Goal: Information Seeking & Learning: Learn about a topic

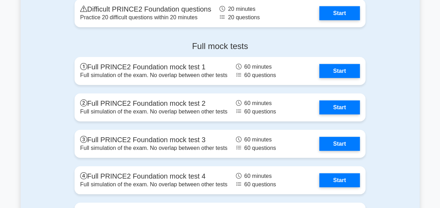
scroll to position [888, 0]
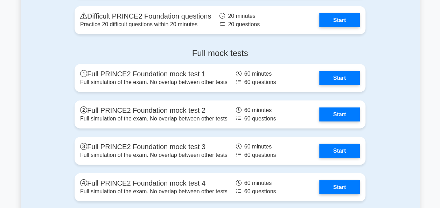
click at [402, 120] on div "Full mock tests Full PRINCE2 Foundation mock test 1 Full simulation of the exam…" at bounding box center [220, 144] width 399 height 203
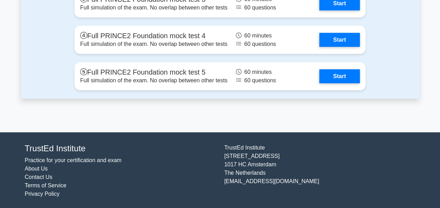
scroll to position [965, 0]
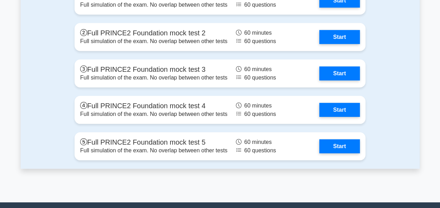
click at [405, 129] on div "Full mock tests Full PRINCE2 Foundation mock test 1 Full simulation of the exam…" at bounding box center [220, 66] width 399 height 203
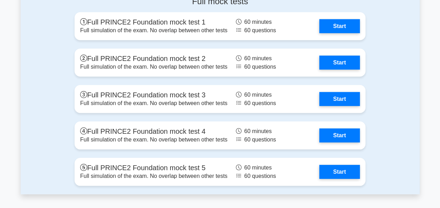
scroll to position [930, 0]
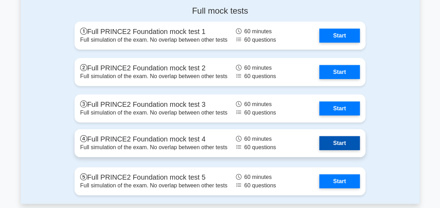
click at [345, 142] on link "Start" at bounding box center [339, 143] width 41 height 14
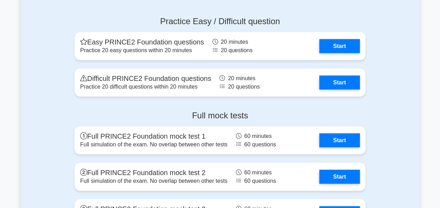
scroll to position [805, 0]
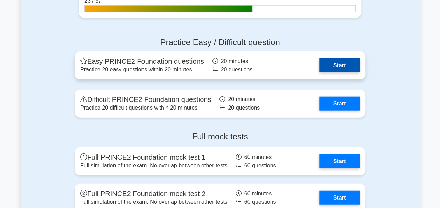
click at [344, 66] on link "Start" at bounding box center [339, 65] width 41 height 14
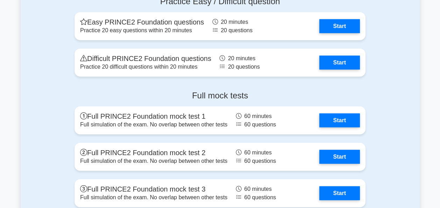
scroll to position [910, 0]
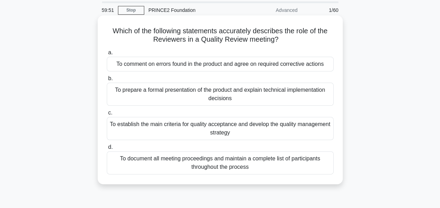
scroll to position [35, 0]
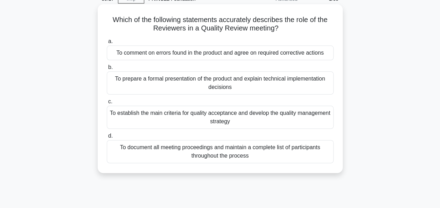
click at [206, 57] on div "To comment on errors found in the product and agree on required corrective acti…" at bounding box center [220, 52] width 227 height 15
click at [107, 44] on input "a. To comment on errors found in the product and agree on required corrective a…" at bounding box center [107, 41] width 0 height 5
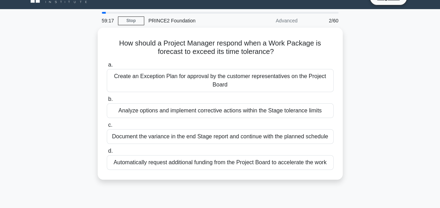
scroll to position [0, 0]
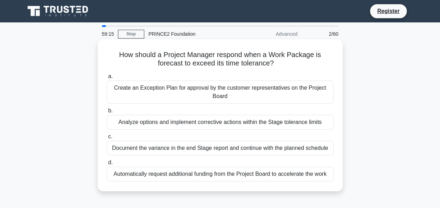
click at [204, 93] on div "Create an Exception Plan for approval by the customer representatives on the Pr…" at bounding box center [220, 91] width 227 height 23
click at [107, 79] on input "a. Create an Exception Plan for approval by the customer representatives on the…" at bounding box center [107, 76] width 0 height 5
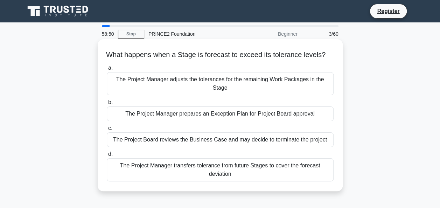
click at [215, 115] on div "The Project Manager prepares an Exception Plan for Project Board approval" at bounding box center [220, 113] width 227 height 15
click at [107, 105] on input "b. The Project Manager prepares an Exception Plan for Project Board approval" at bounding box center [107, 102] width 0 height 5
